Goal: Find specific page/section: Find specific page/section

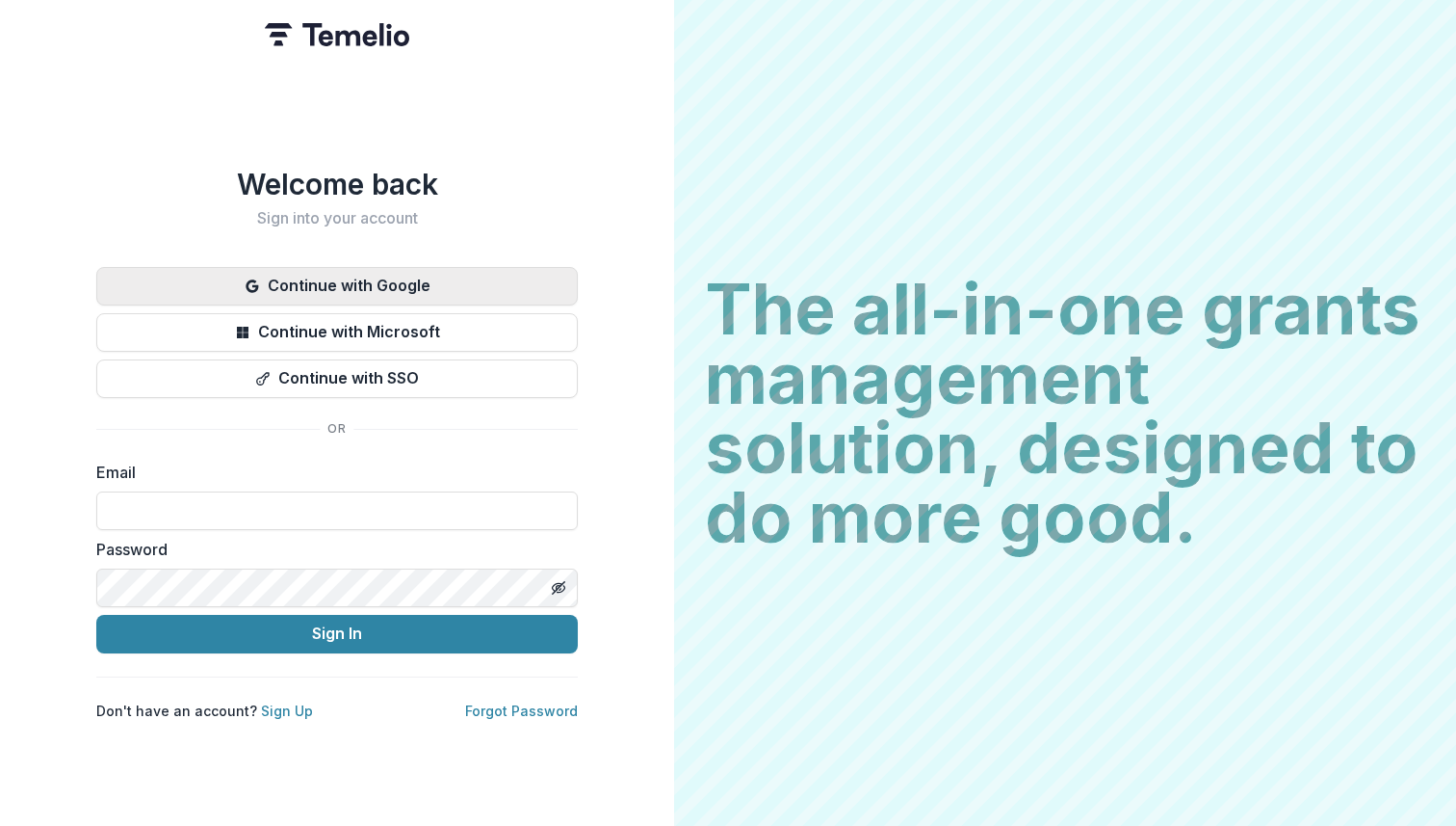
click at [402, 282] on button "Continue with Google" at bounding box center [337, 286] width 482 height 39
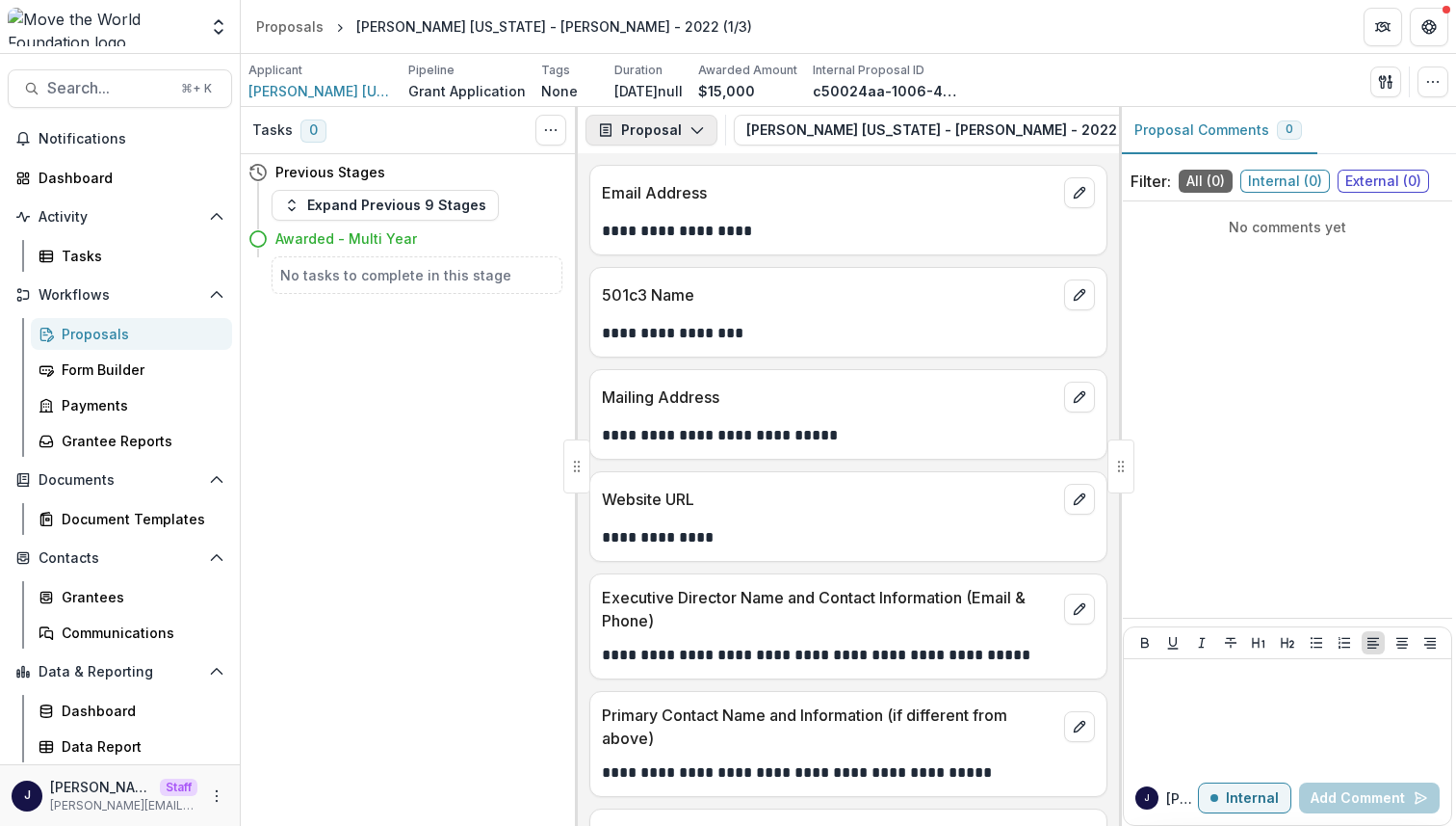
click at [662, 126] on button "Proposal" at bounding box center [651, 130] width 132 height 31
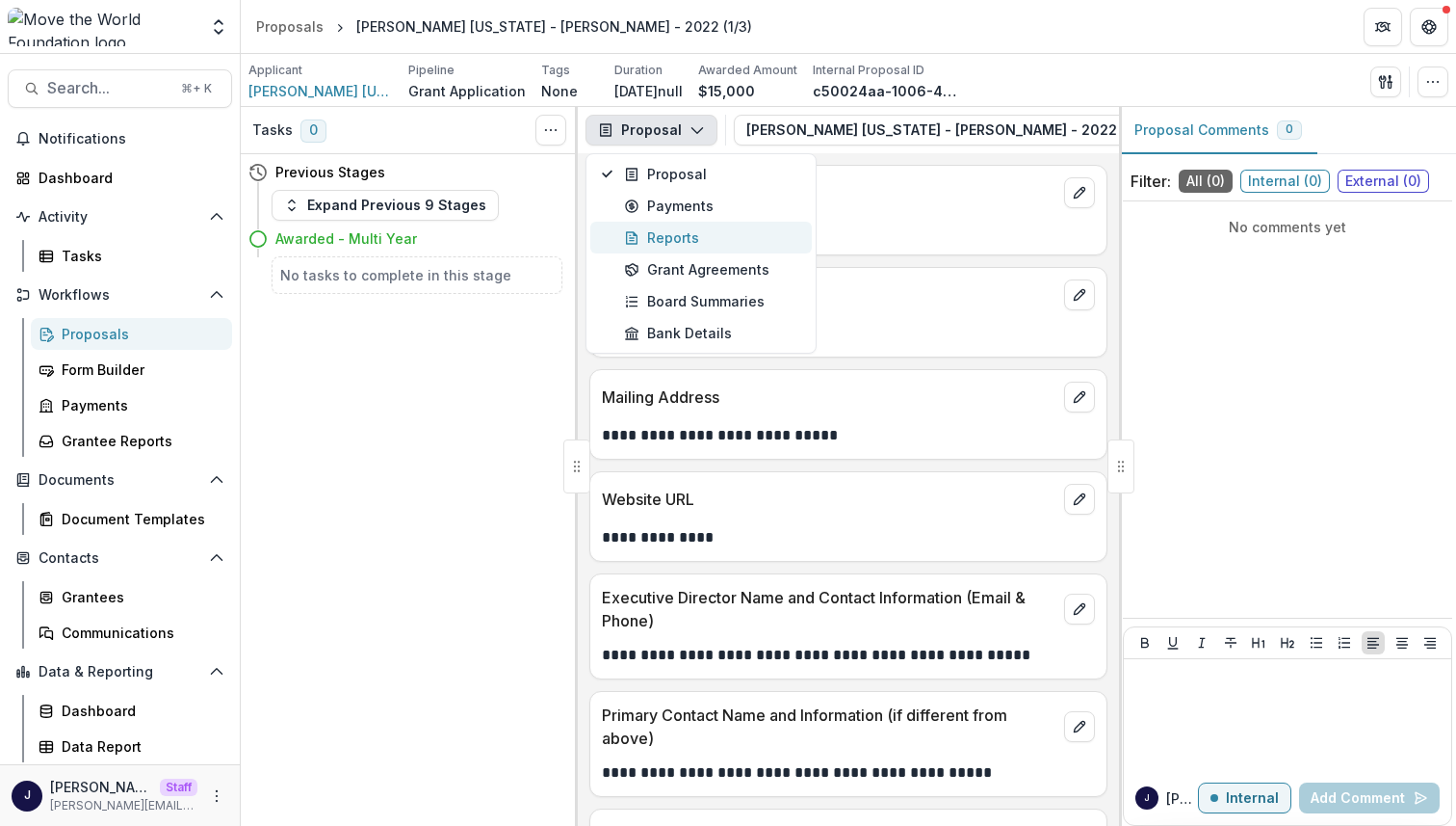
click at [684, 241] on div "Reports" at bounding box center [713, 237] width 176 height 20
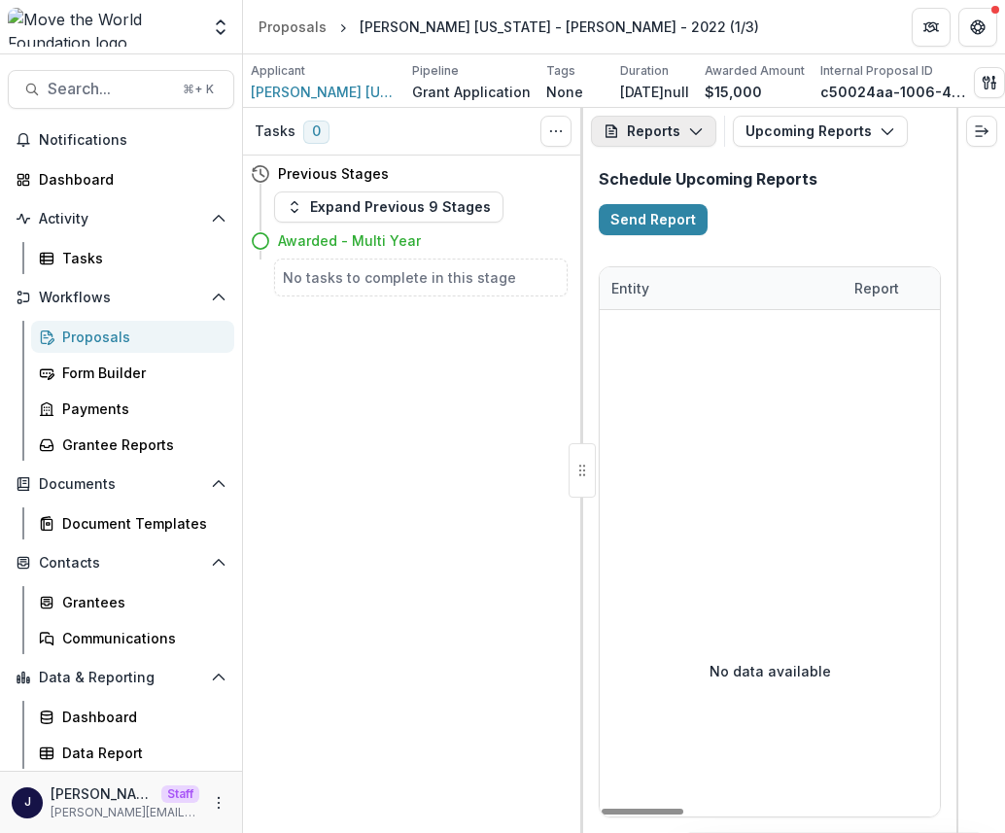
click at [651, 137] on button "Reports" at bounding box center [653, 131] width 125 height 31
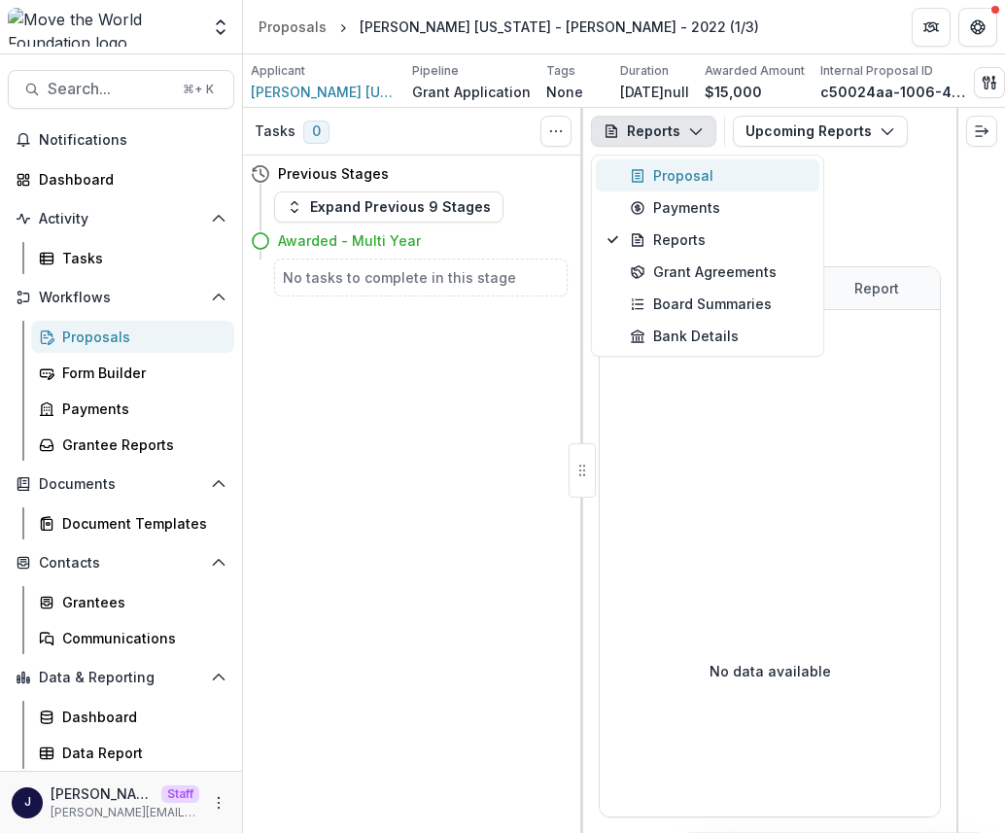
click at [663, 181] on div "Proposal" at bounding box center [719, 175] width 178 height 20
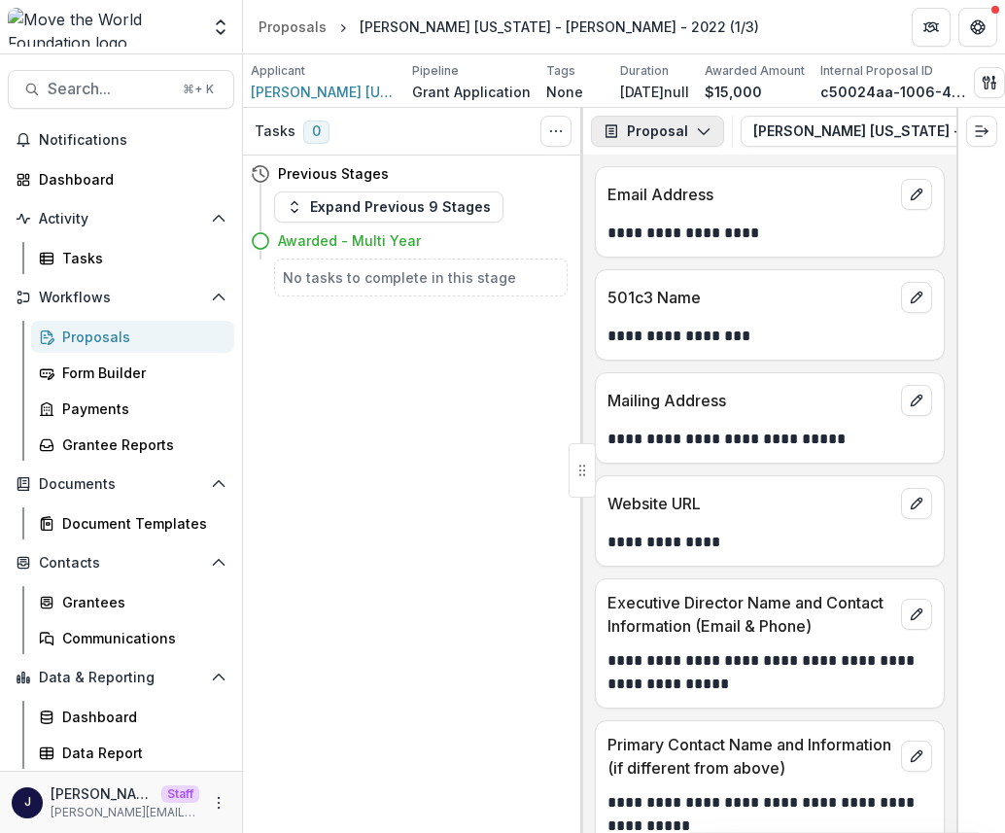
click at [674, 142] on button "Proposal" at bounding box center [657, 131] width 133 height 31
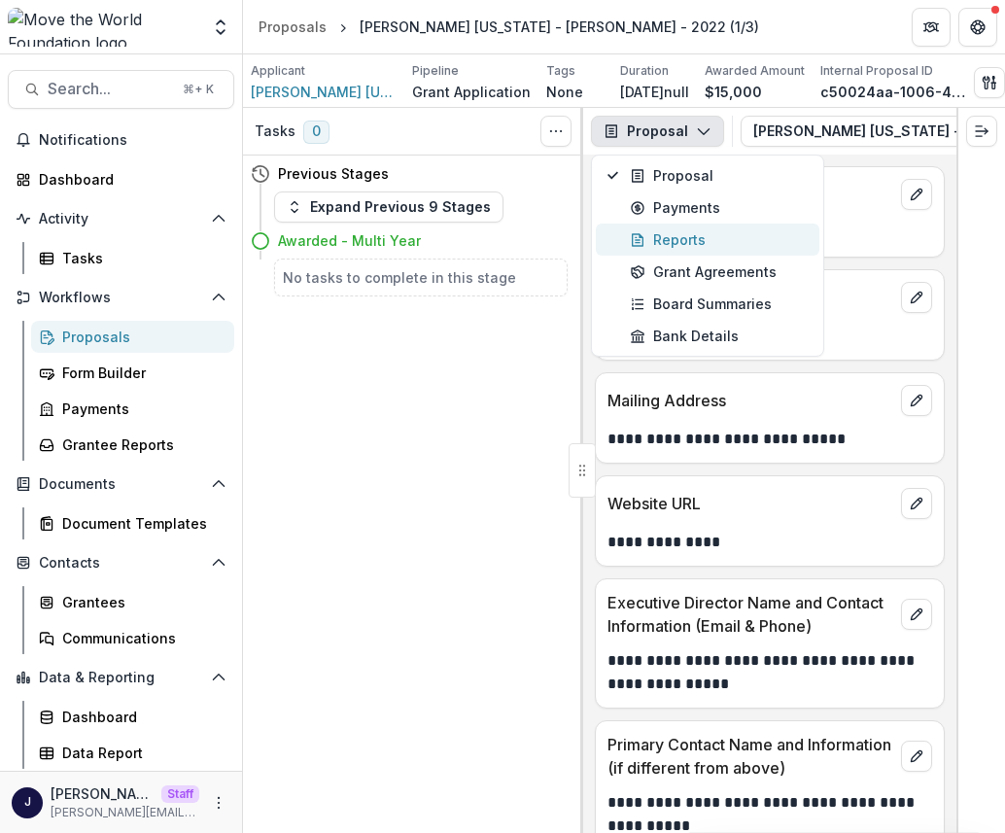
click at [679, 244] on div "Reports" at bounding box center [719, 239] width 178 height 20
